Goal: Go to known website: Access a specific website the user already knows

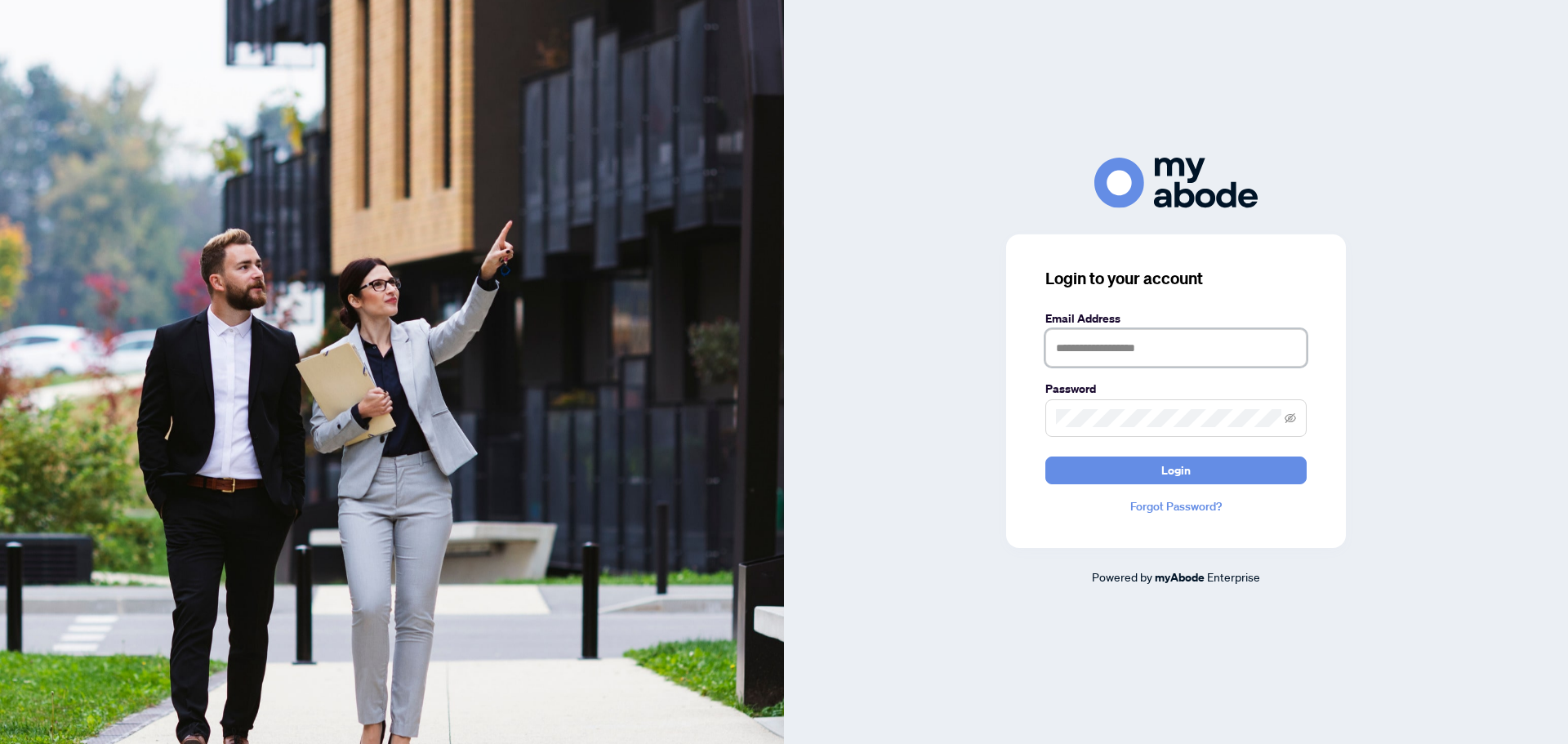
type input "**********"
click at [1099, 462] on button "Login" at bounding box center [1176, 470] width 261 height 27
